Goal: Register for event/course

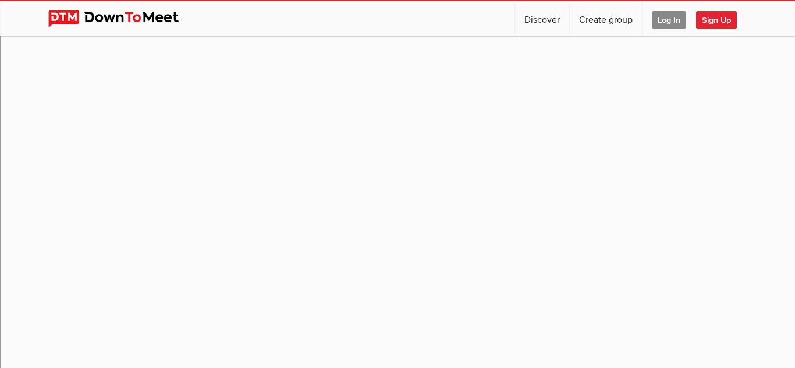
click at [659, 23] on span "Log In" at bounding box center [669, 20] width 34 height 18
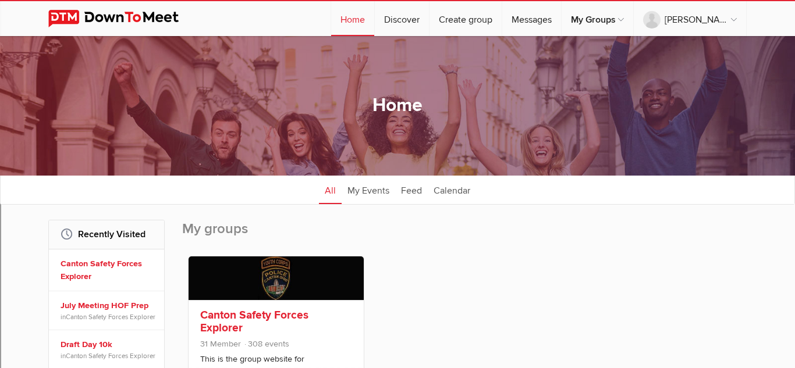
click at [268, 310] on link "Canton Safety Forces Explorer" at bounding box center [254, 321] width 108 height 27
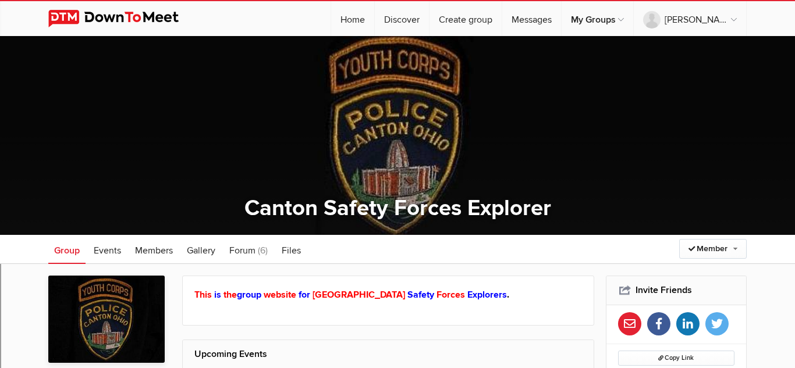
scroll to position [195, 0]
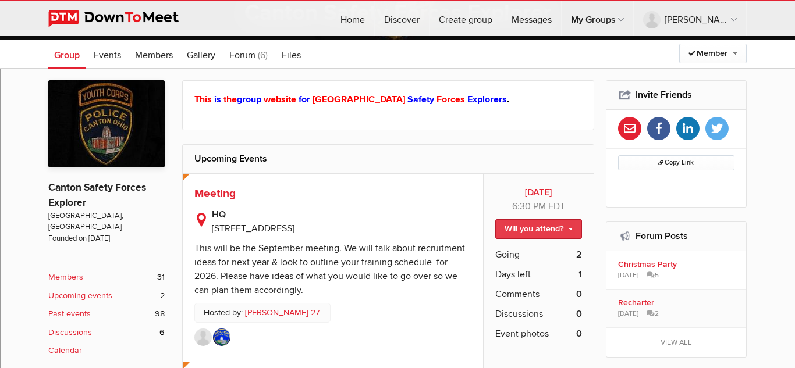
click at [540, 229] on link "Will you attend?" at bounding box center [538, 229] width 87 height 20
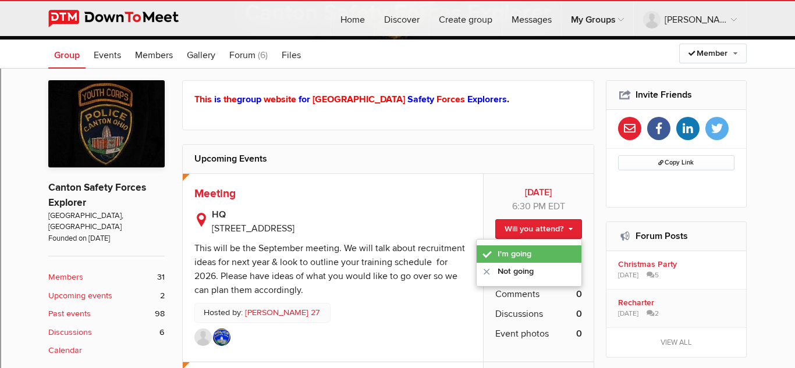
click at [529, 258] on link "I'm going" at bounding box center [529, 254] width 105 height 17
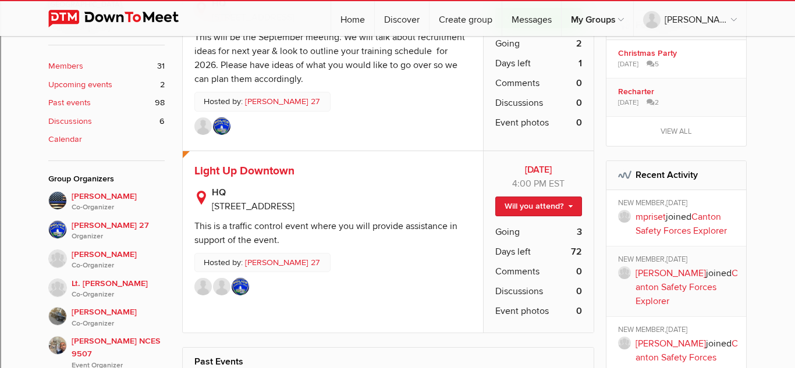
scroll to position [0, 0]
